Goal: Information Seeking & Learning: Learn about a topic

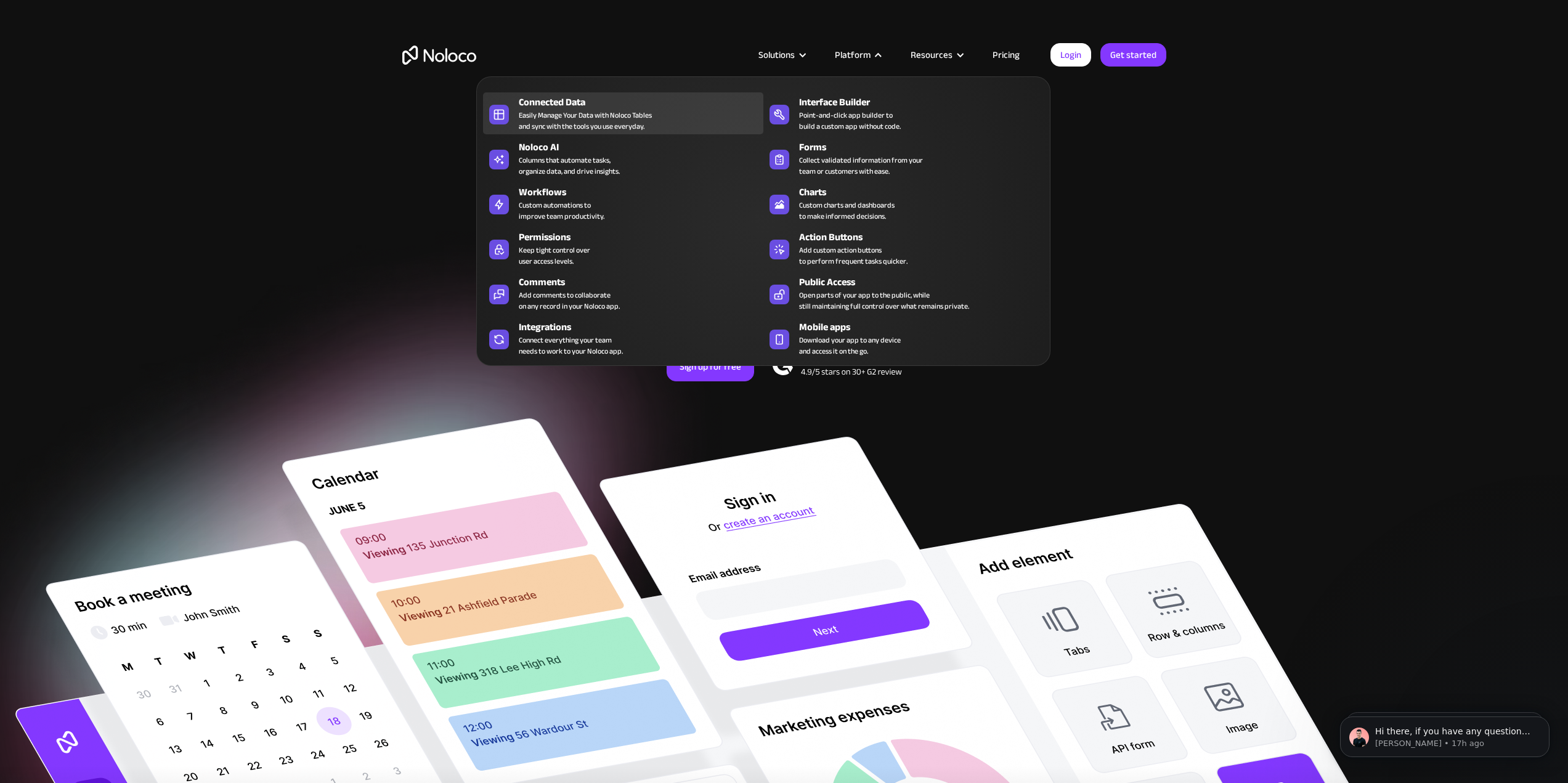
click at [617, 103] on div "Connected Data" at bounding box center [644, 102] width 250 height 15
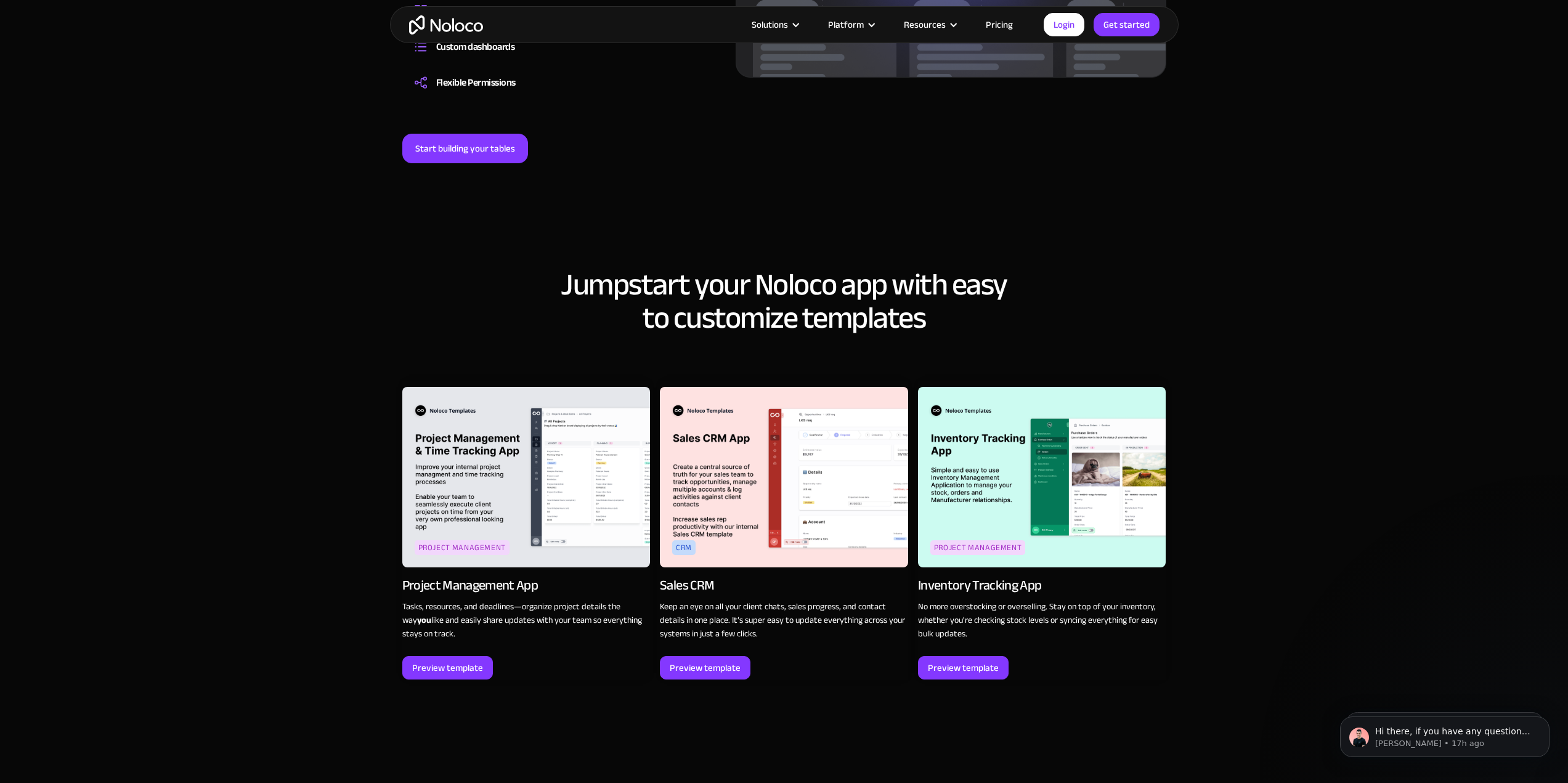
scroll to position [1294, 0]
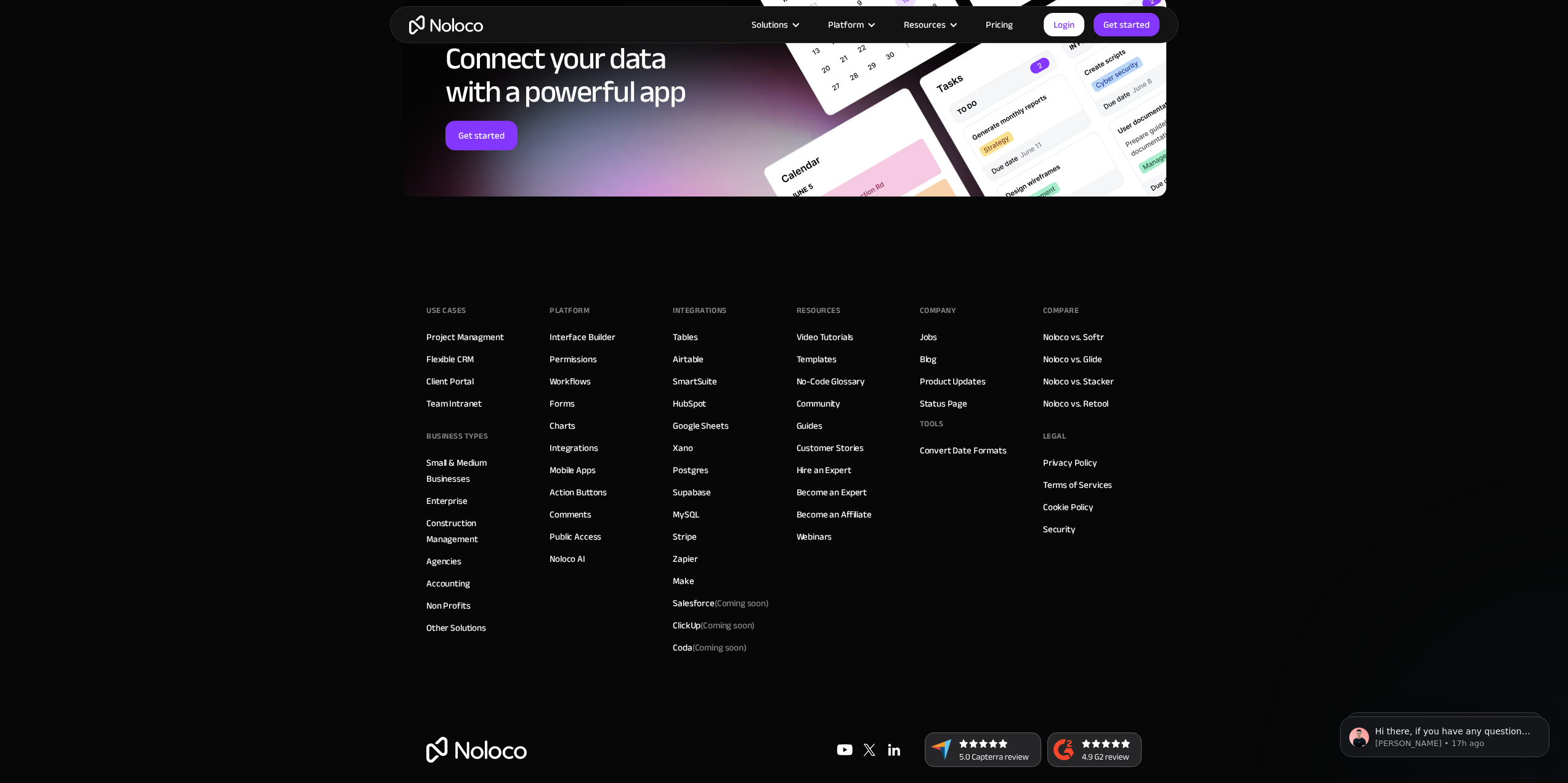
scroll to position [1910, 0]
click at [682, 655] on div "Coda (Coming soon)" at bounding box center [709, 647] width 73 height 16
click at [708, 655] on span "(Coming soon)" at bounding box center [719, 647] width 54 height 17
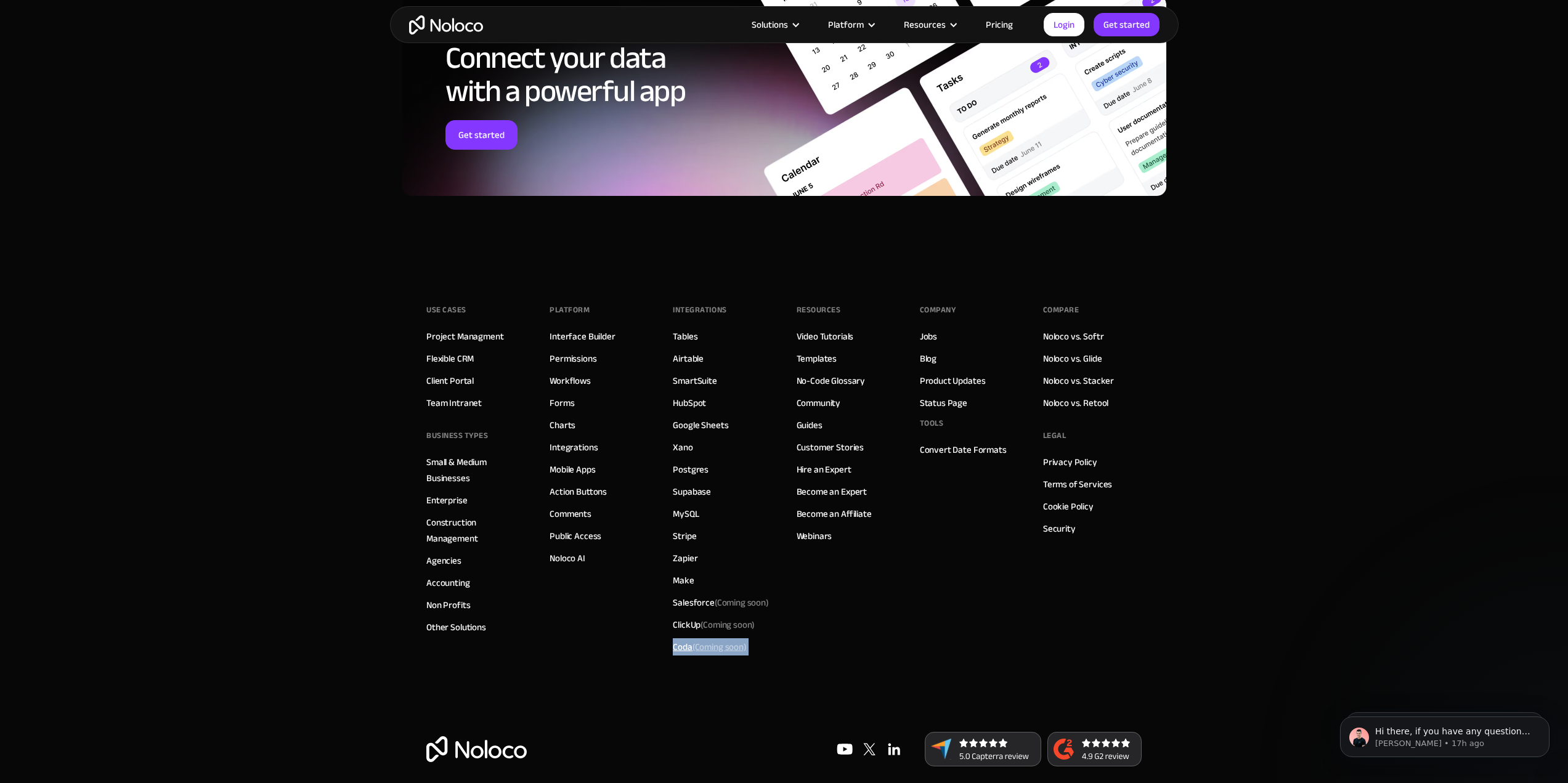
click at [687, 655] on div "Coda (Coming soon)" at bounding box center [709, 647] width 73 height 16
click at [692, 633] on div "ClickUp (Coming soon)" at bounding box center [713, 624] width 82 height 16
click at [695, 610] on div "Salesforce (Coming soon)" at bounding box center [721, 602] width 96 height 16
click at [687, 588] on link "Make" at bounding box center [683, 580] width 21 height 16
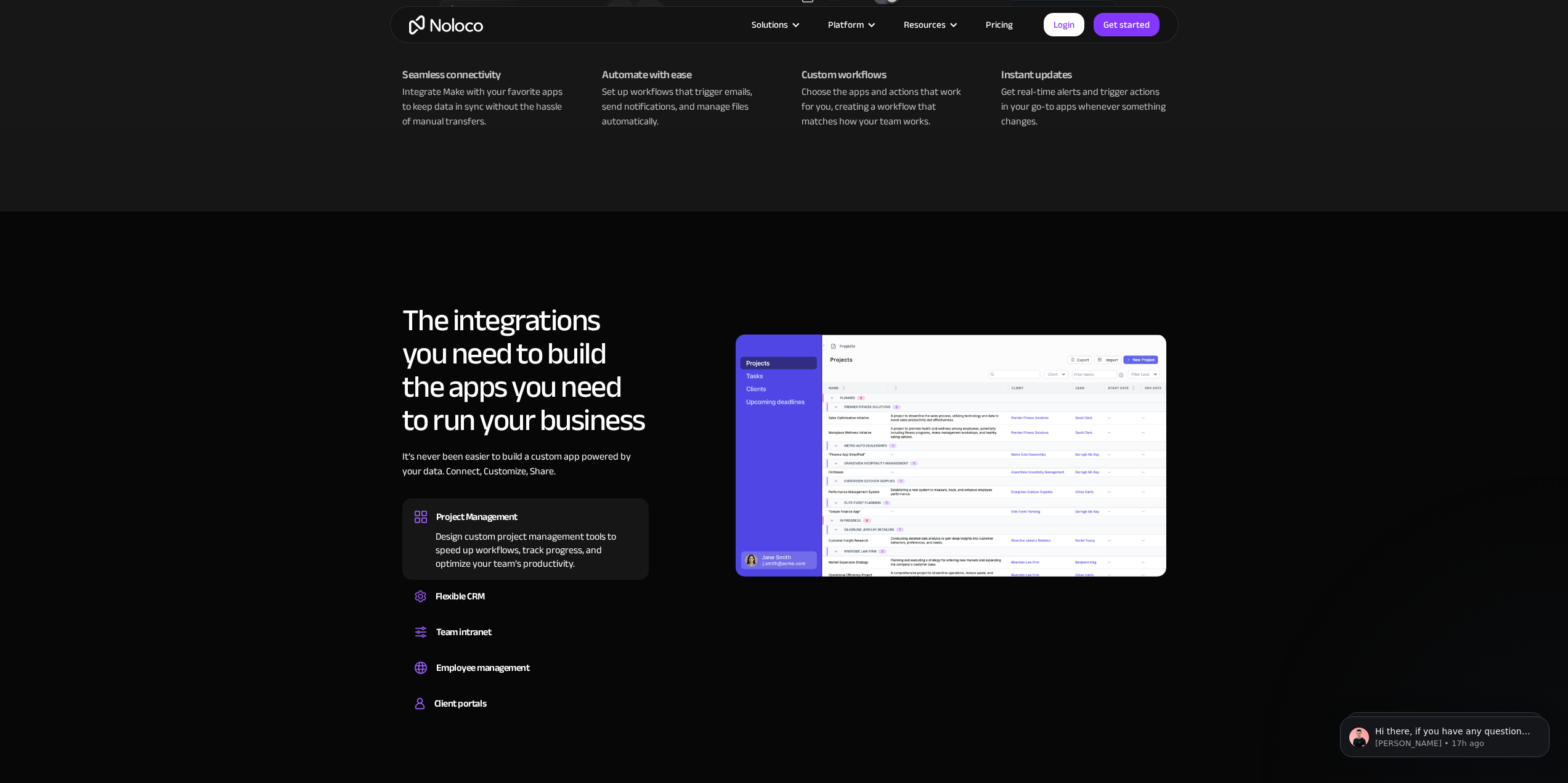
scroll to position [678, 0]
